Goal: Navigation & Orientation: Find specific page/section

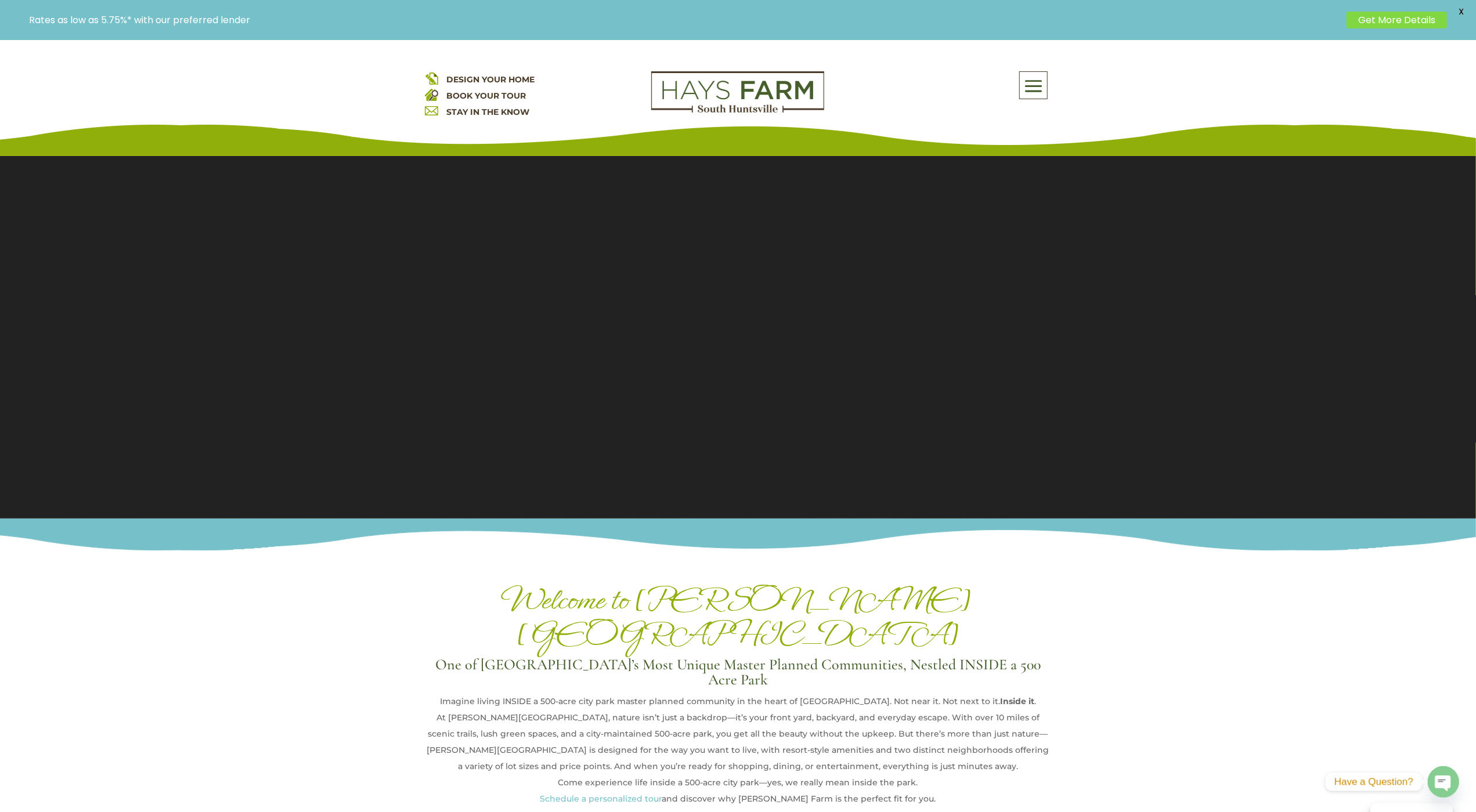
click at [82, 100] on div "DESIGN YOUR HOME BOOK YOUR TOUR STAY IN THE KNOW About Us Quick Move-in Homes A…" at bounding box center [738, 98] width 1476 height 116
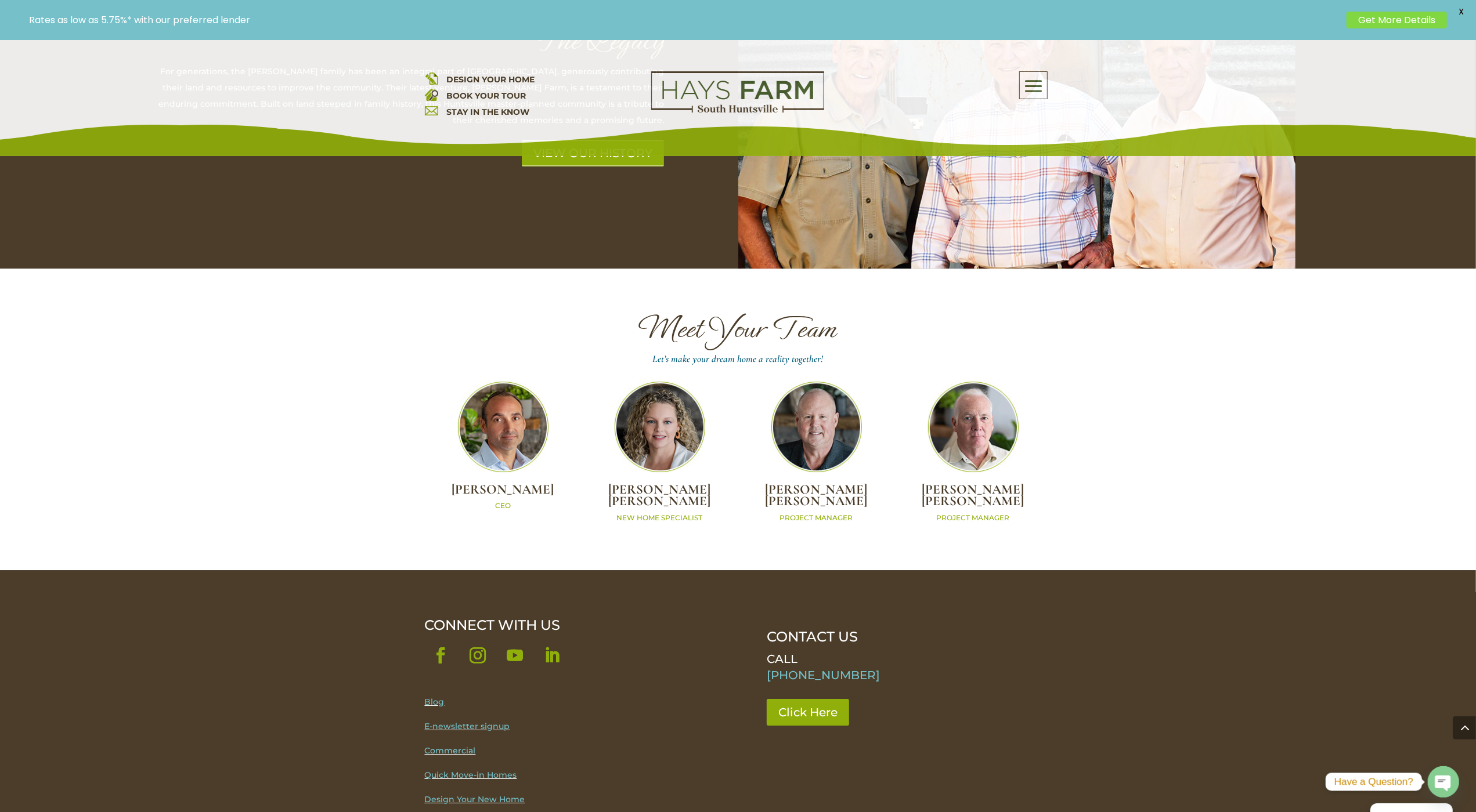
scroll to position [3740, 0]
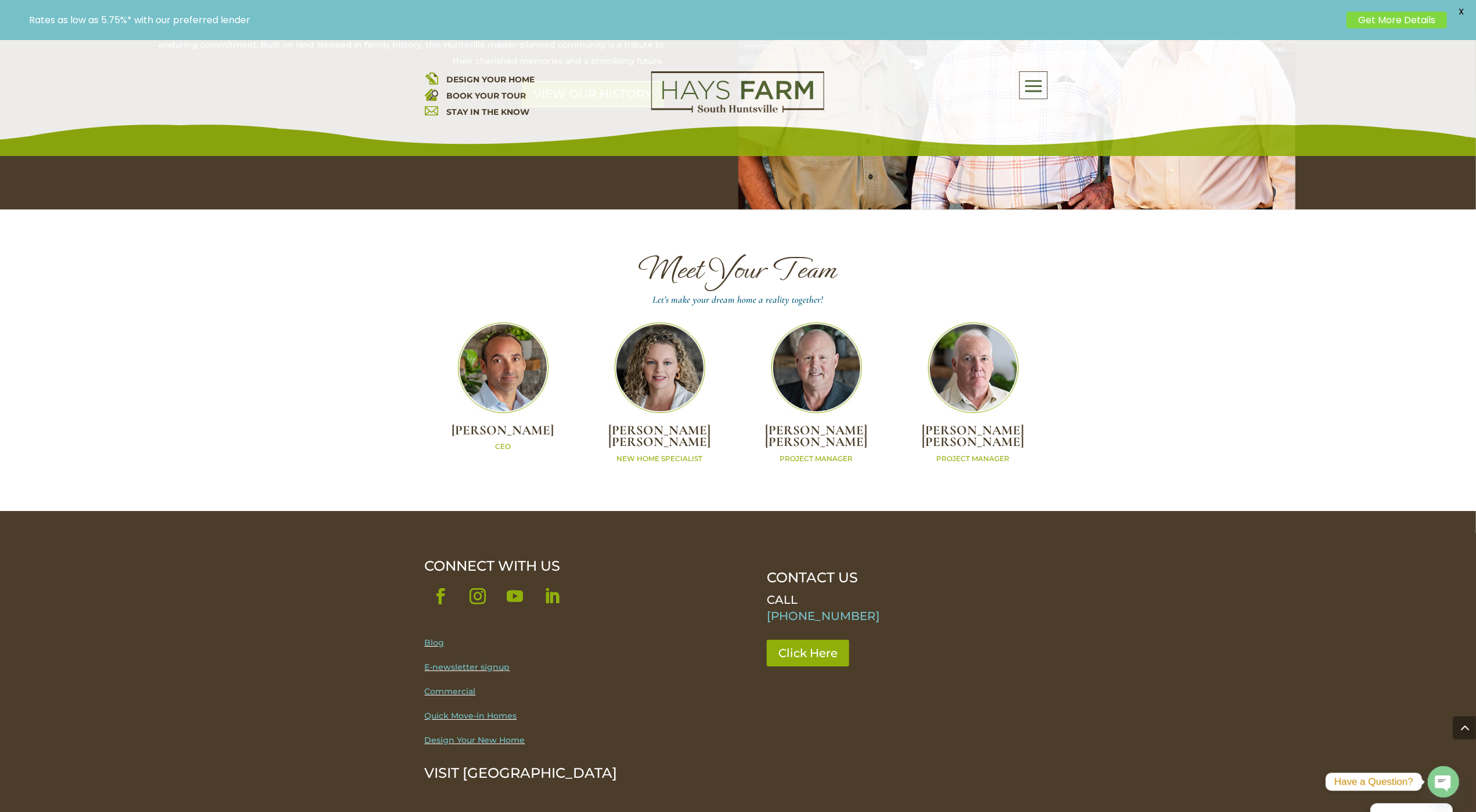
click at [82, 100] on div "DESIGN YOUR HOME BOOK YOUR TOUR STAY IN THE KNOW About Us Quick Move-in Homes A…" at bounding box center [738, 98] width 1476 height 116
click at [113, 81] on div "DESIGN YOUR HOME BOOK YOUR TOUR STAY IN THE KNOW About Us Quick Move-in Homes A…" at bounding box center [738, 98] width 1476 height 116
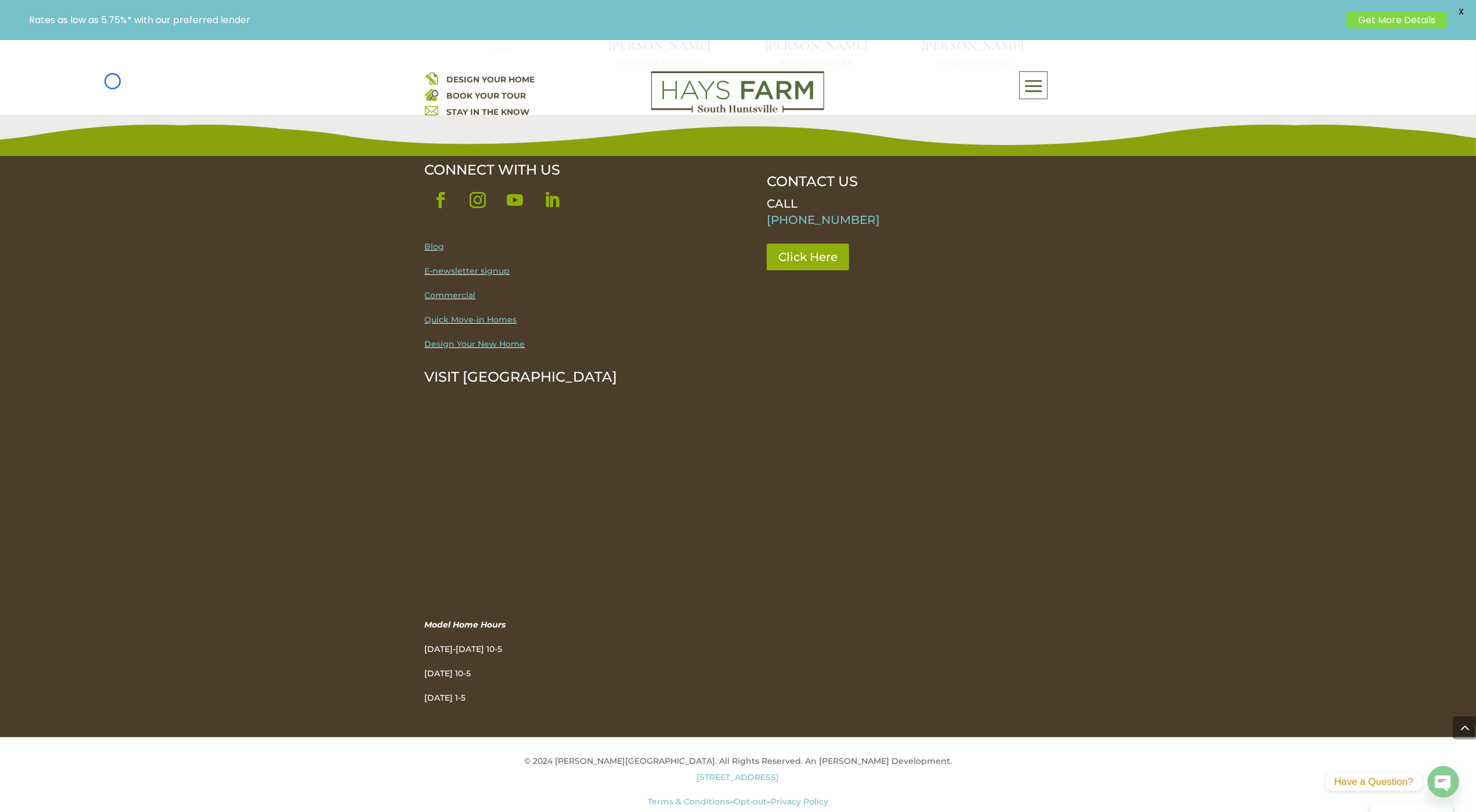
scroll to position [4099, 0]
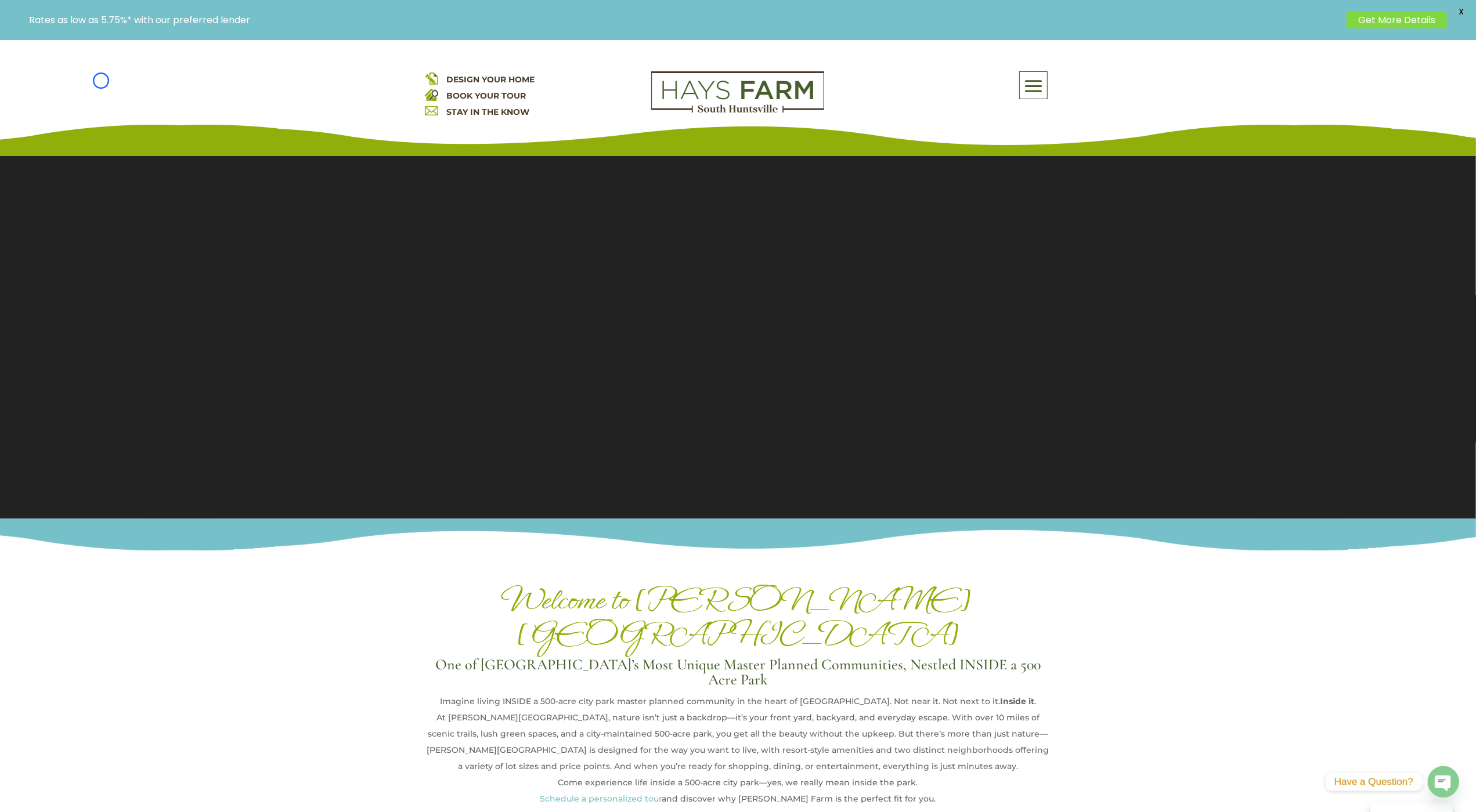
click at [101, 81] on div "DESIGN YOUR HOME BOOK YOUR TOUR STAY IN THE KNOW About Us Quick Move-in Homes A…" at bounding box center [738, 98] width 1476 height 116
